Goal: Obtain resource: Obtain resource

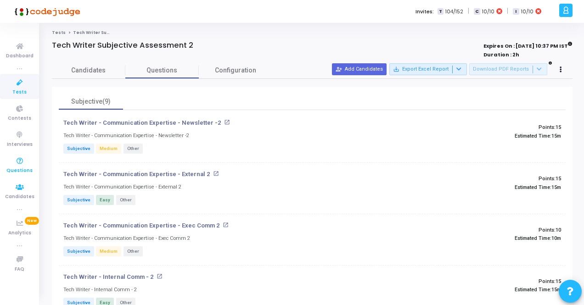
click at [19, 166] on icon at bounding box center [19, 161] width 19 height 11
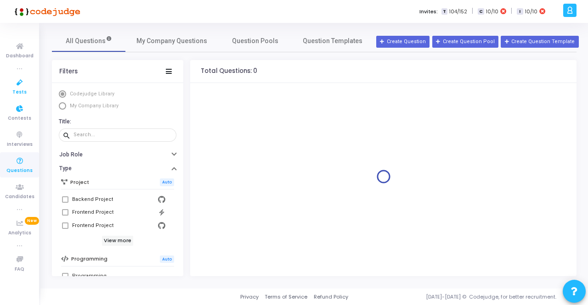
click at [20, 88] on icon at bounding box center [19, 82] width 19 height 11
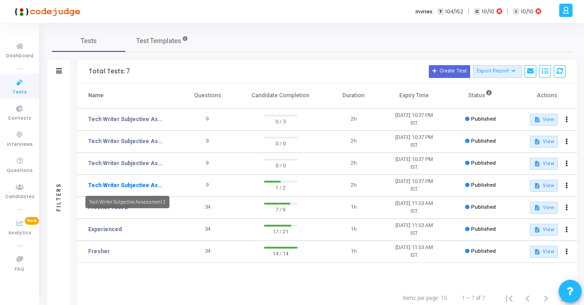
click at [134, 185] on link "Tech Writer Subjective Assessment 2" at bounding box center [126, 185] width 76 height 8
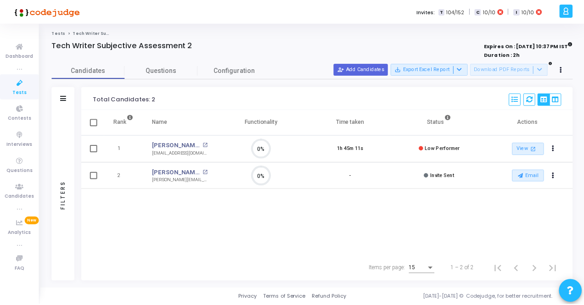
scroll to position [19, 23]
click at [160, 71] on span "Questions" at bounding box center [161, 71] width 73 height 10
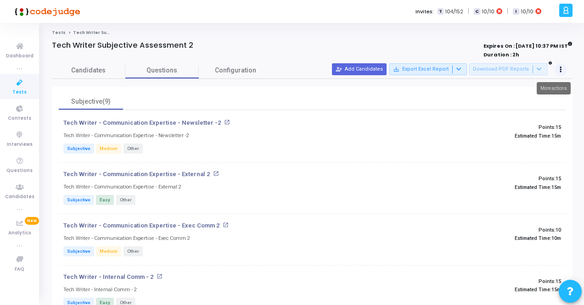
click at [564, 67] on button at bounding box center [560, 69] width 13 height 13
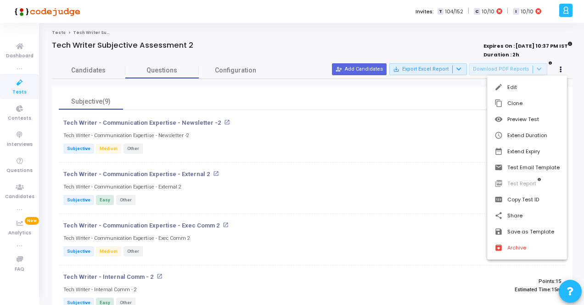
click at [342, 40] on div at bounding box center [292, 152] width 584 height 305
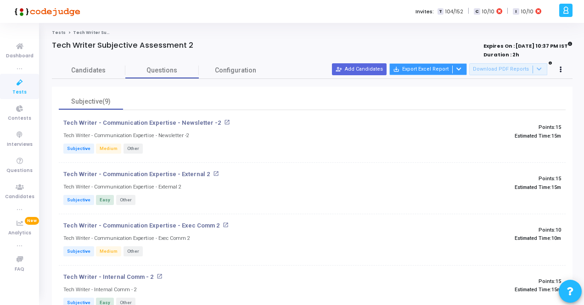
click at [442, 69] on button "save_alt Export Excel Report" at bounding box center [428, 69] width 78 height 12
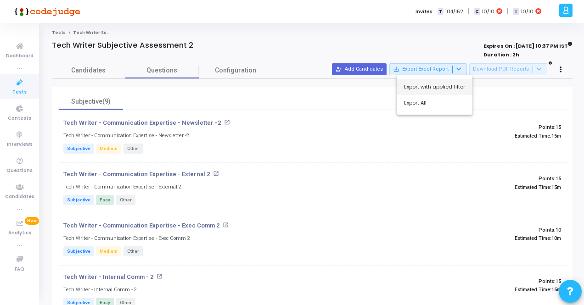
click at [438, 86] on button "Export with applied filter" at bounding box center [435, 87] width 76 height 16
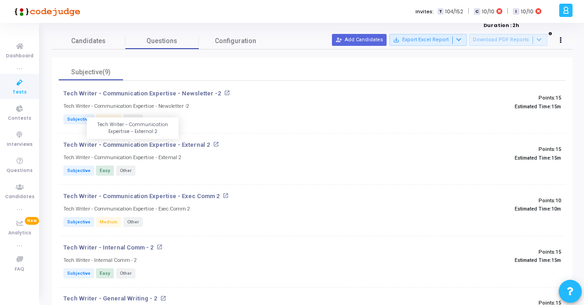
scroll to position [0, 0]
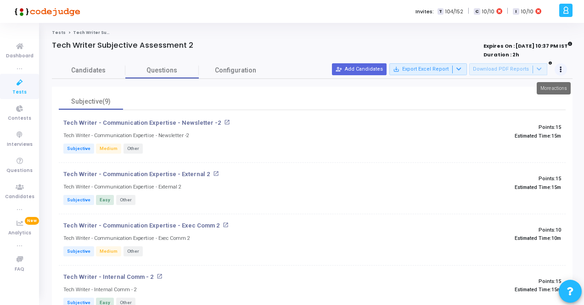
click at [562, 67] on button at bounding box center [560, 69] width 13 height 13
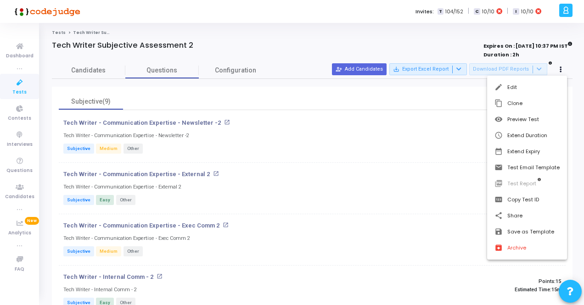
click at [278, 31] on div at bounding box center [292, 152] width 584 height 305
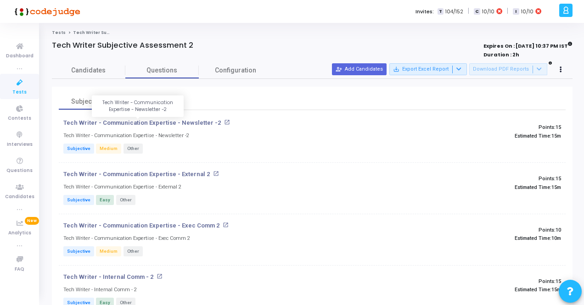
click at [127, 123] on p "Tech Writer - Communication Expertise - Newsletter -2" at bounding box center [142, 122] width 158 height 7
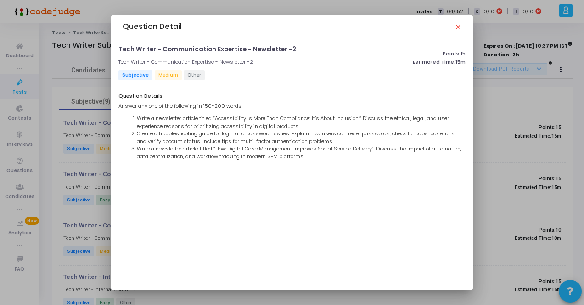
drag, startPoint x: 117, startPoint y: 49, endPoint x: 427, endPoint y: 166, distance: 332.1
click at [427, 166] on div "Tech Writer - Communication Expertise - Newsletter -2 open_in_new Tech Writer -…" at bounding box center [292, 164] width 362 height 252
copy div "Tech Writer - Communication Expertise - Newsletter -2 open_in_new Tech Writer -…"
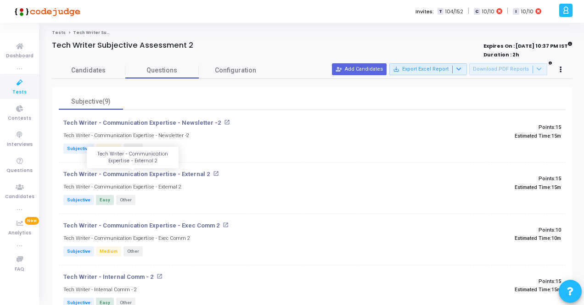
click at [120, 175] on p "Tech Writer - Communication Expertise - External 2" at bounding box center [136, 174] width 147 height 7
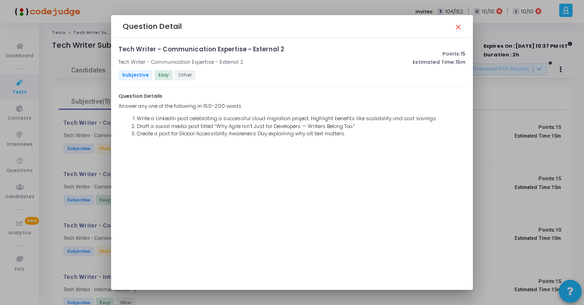
drag, startPoint x: 118, startPoint y: 49, endPoint x: 290, endPoint y: 46, distance: 172.6
click at [290, 46] on h4 "Tech Writer - Communication Expertise - External 2 open_in_new" at bounding box center [231, 49] width 227 height 7
copy p "Tech Writer - Communication Expertise - External 2"
drag, startPoint x: 353, startPoint y: 134, endPoint x: 118, endPoint y: 93, distance: 239.4
click at [118, 93] on div "Question Details Answer any one of the following in 150-200 words Write a Linke…" at bounding box center [291, 117] width 347 height 50
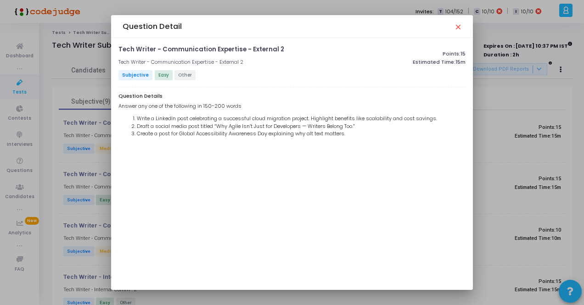
copy div "Question Details Answer any one of the following in 150-200 words Write a Linke…"
click at [261, 187] on div "Tech Writer - Communication Expertise - External 2 open_in_new Tech Writer - Co…" at bounding box center [292, 164] width 362 height 252
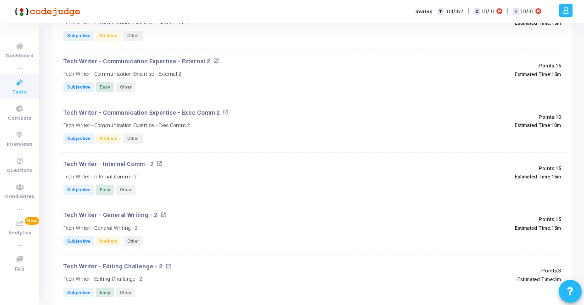
scroll to position [138, 0]
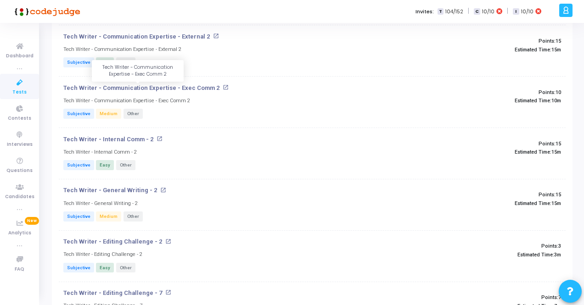
click at [177, 84] on p "Tech Writer - Communication Expertise - Exec Comm 2" at bounding box center [141, 87] width 157 height 7
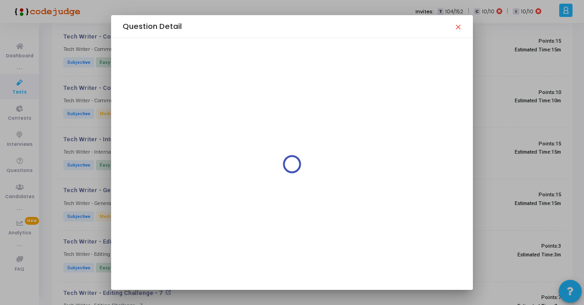
scroll to position [0, 0]
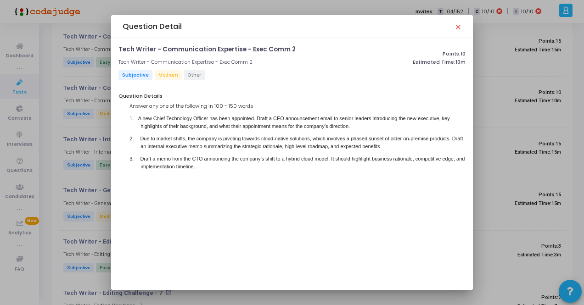
drag, startPoint x: 288, startPoint y: 49, endPoint x: 118, endPoint y: 47, distance: 170.3
click at [118, 47] on h4 "Tech Writer - Communication Expertise - Exec Comm 2 open_in_new" at bounding box center [231, 49] width 227 height 7
copy p "Tech Writer - Communication Expertise - Exec Comm 2"
drag, startPoint x: 201, startPoint y: 169, endPoint x: 113, endPoint y: 94, distance: 115.6
click at [113, 94] on div "Tech Writer - Communication Expertise - Exec Comm 2 open_in_new Tech Writer - C…" at bounding box center [292, 164] width 362 height 252
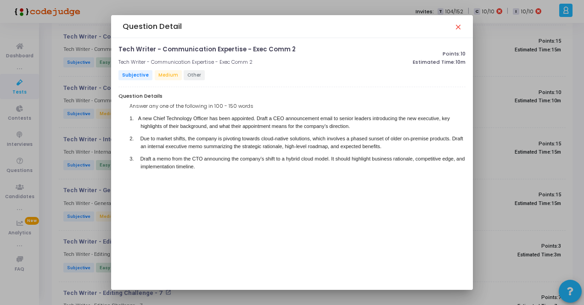
copy div "Question Details Answer any one of the following in 100 - 150 words 1. A new Ch…"
click at [234, 182] on div "Question Details Answer any one of the following in 100 - 150 words 1. A new Ch…" at bounding box center [291, 137] width 347 height 91
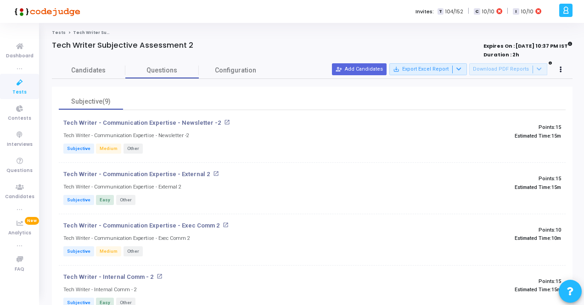
scroll to position [138, 0]
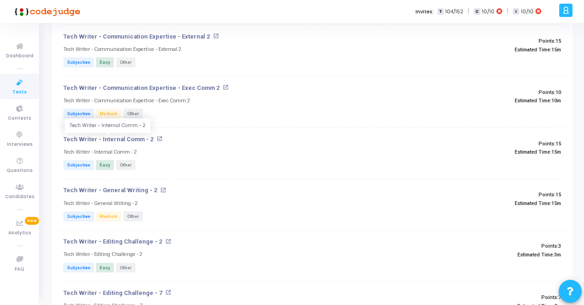
click at [82, 137] on p "Tech Writer - Internal Comm - 2" at bounding box center [108, 139] width 90 height 7
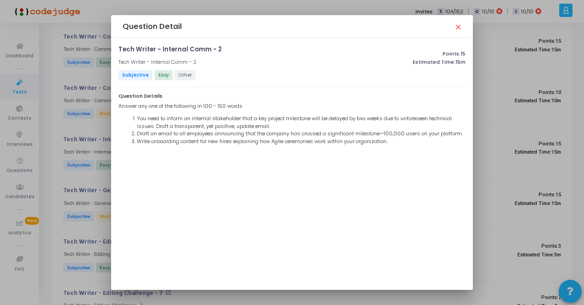
drag, startPoint x: 117, startPoint y: 49, endPoint x: 454, endPoint y: 157, distance: 353.8
click at [454, 157] on div "Tech Writer - Internal Comm - 2 open_in_new Tech Writer - Internal Comm - 2 Sub…" at bounding box center [291, 102] width 347 height 112
copy div "Tech Writer - Internal Comm - 2 open_in_new Tech Writer - Internal Comm - 2 Sub…"
click at [174, 205] on div "Tech Writer - Internal Comm - 2 open_in_new Tech Writer - Internal Comm - 2 Sub…" at bounding box center [292, 164] width 362 height 252
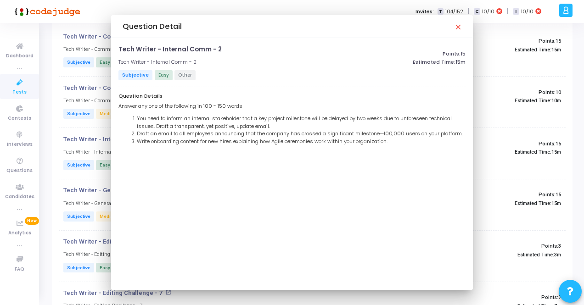
scroll to position [138, 0]
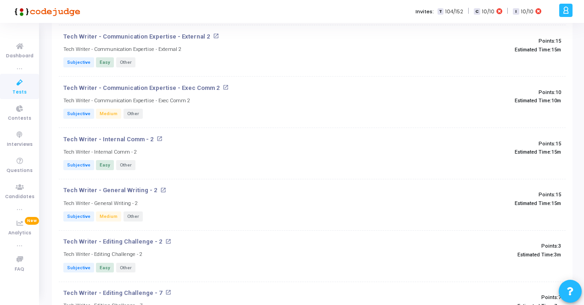
click at [119, 193] on p "Tech Writer - General Writing - 2" at bounding box center [110, 190] width 94 height 7
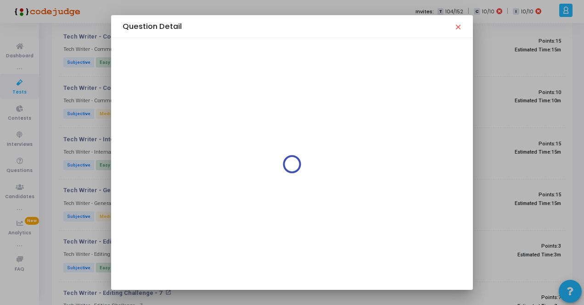
scroll to position [0, 0]
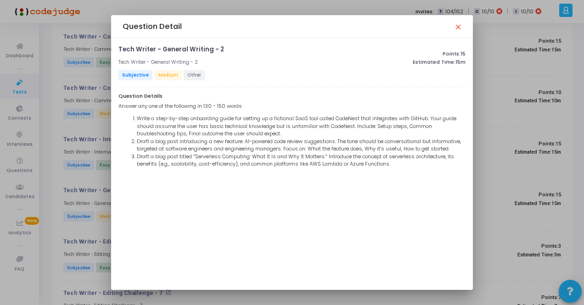
drag, startPoint x: 118, startPoint y: 49, endPoint x: 403, endPoint y: 181, distance: 313.6
click at [403, 181] on div "Tech Writer - General Writing - 2 open_in_new Tech Writer - General Writing - 2…" at bounding box center [291, 121] width 347 height 150
copy div "Lore Ipsumd - Sitamet Consect - 1 adip_el_sed Doei Tempor - Incidid Utlabor - 6…"
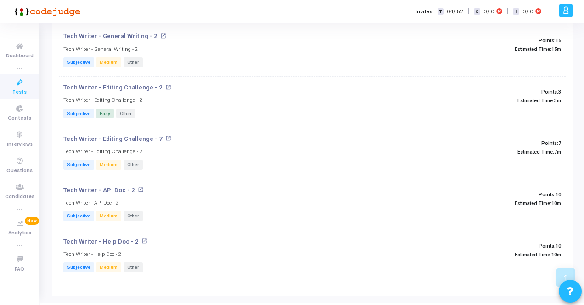
scroll to position [305, 0]
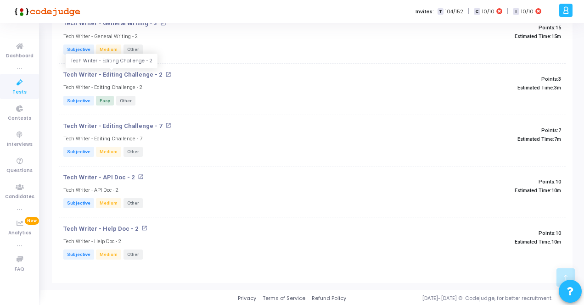
click at [128, 74] on p "Tech Writer - Editing Challenge - 2" at bounding box center [112, 74] width 99 height 7
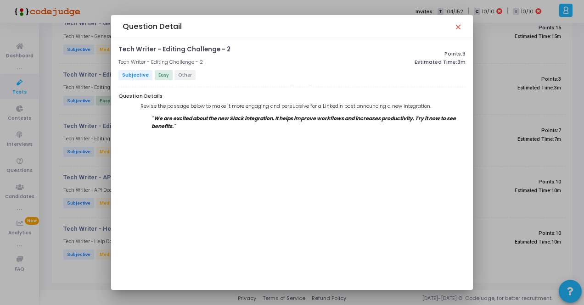
drag, startPoint x: 118, startPoint y: 47, endPoint x: 185, endPoint y: 137, distance: 112.2
click at [185, 137] on div "Tech Writer - Editing Challenge - 2 open_in_new Tech Writer - Editing Challenge…" at bounding box center [291, 94] width 347 height 97
copy div "Tech Writer - Editing Challenge - 2 open_in_new Tech Writer - Editing Challenge…"
click at [174, 161] on div "Tech Writer - Editing Challenge - 2 open_in_new Tech Writer - Editing Challenge…" at bounding box center [292, 164] width 362 height 252
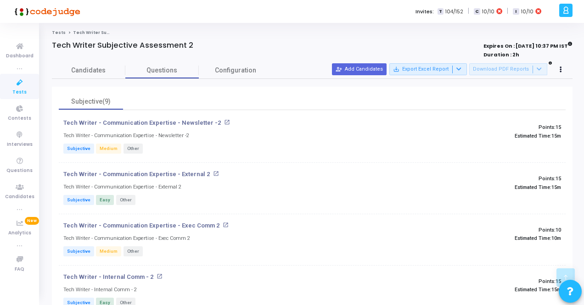
scroll to position [305, 0]
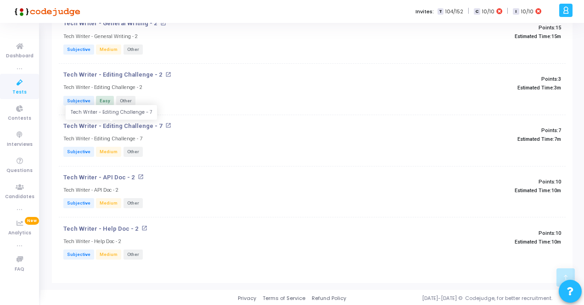
click at [118, 123] on p "Tech Writer - Editing Challenge - 7" at bounding box center [112, 126] width 99 height 7
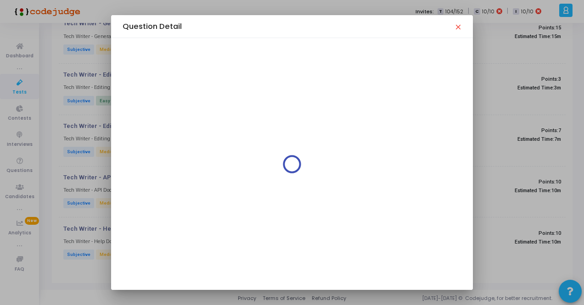
scroll to position [0, 0]
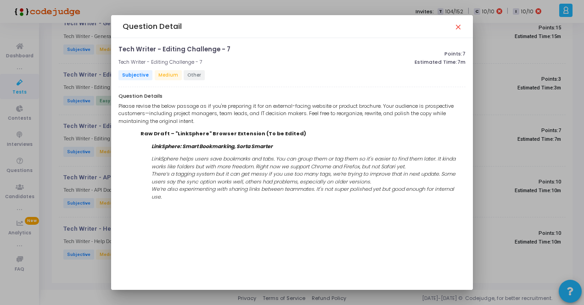
drag, startPoint x: 118, startPoint y: 47, endPoint x: 471, endPoint y: 191, distance: 381.7
click at [471, 191] on div "Tech Writer - Editing Challenge - 7 open_in_new Tech Writer - Editing Challenge…" at bounding box center [292, 164] width 362 height 252
copy div "Lore Ipsumd - Sitamet Consectet - 3 adip_el_sed Doei Tempor - Incidid Utlaboree…"
click at [191, 229] on div "Tech Writer - Editing Challenge - 7 open_in_new Tech Writer - Editing Challenge…" at bounding box center [292, 164] width 362 height 252
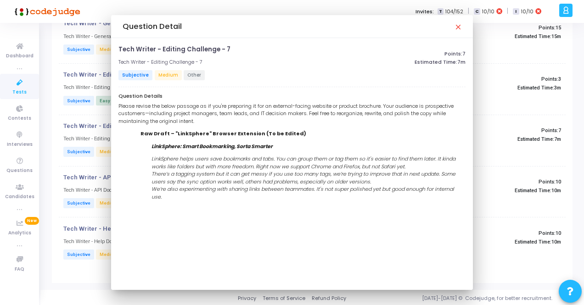
scroll to position [305, 0]
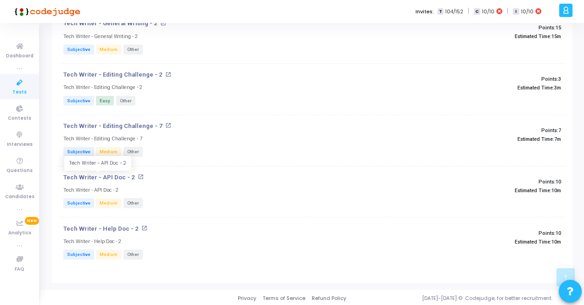
click at [90, 176] on p "Tech Writer - API Doc - 2" at bounding box center [99, 177] width 72 height 7
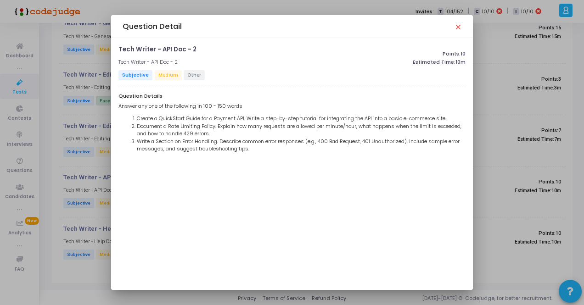
drag, startPoint x: 118, startPoint y: 50, endPoint x: 249, endPoint y: 157, distance: 170.0
click at [249, 157] on div "Tech Writer - API Doc - 2 open_in_new Tech Writer - API Doc - 2 Subjective Medi…" at bounding box center [291, 109] width 347 height 127
copy div "Tech Writer - API Doc - 2 open_in_new Tech Writer - API Doc - 2 Subjective Medi…"
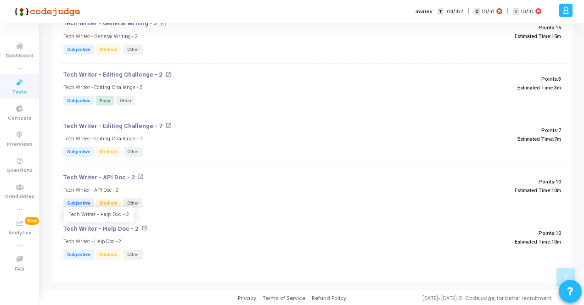
click at [109, 226] on p "Tech Writer - Help Doc - 2" at bounding box center [100, 228] width 75 height 7
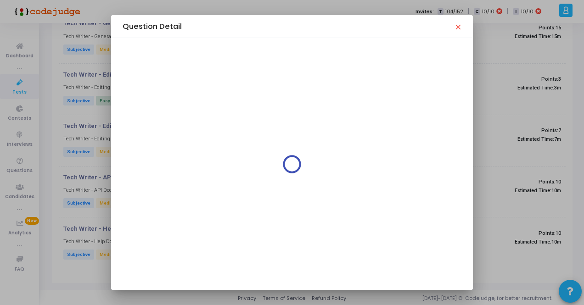
scroll to position [0, 0]
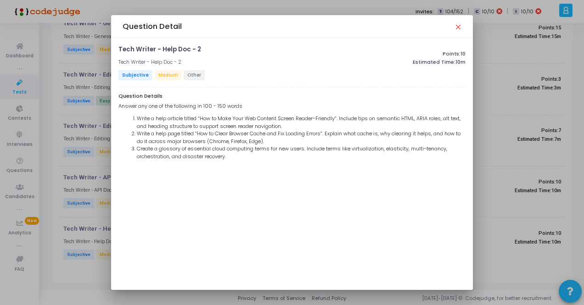
drag, startPoint x: 118, startPoint y: 48, endPoint x: 253, endPoint y: 155, distance: 171.9
click at [253, 155] on div "Tech Writer - Help Doc - 2 open_in_new Tech Writer - Help Doc - 2 Subjective Me…" at bounding box center [291, 117] width 347 height 142
click at [267, 214] on div "Tech Writer - Help Doc - 2 open_in_new Tech Writer - Help Doc - 2 Subjective Me…" at bounding box center [292, 164] width 362 height 252
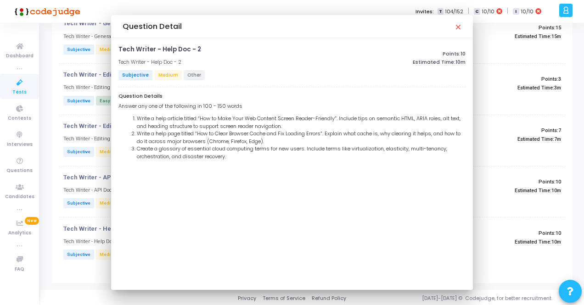
scroll to position [305, 0]
